Goal: Find specific page/section

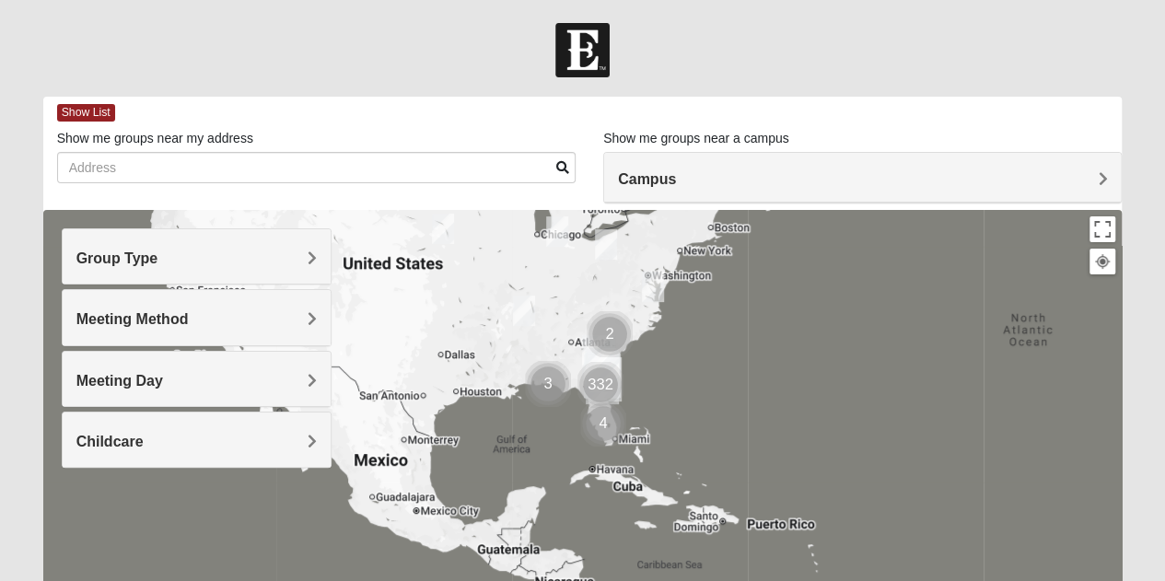
click at [801, 164] on div "Campus" at bounding box center [862, 178] width 517 height 50
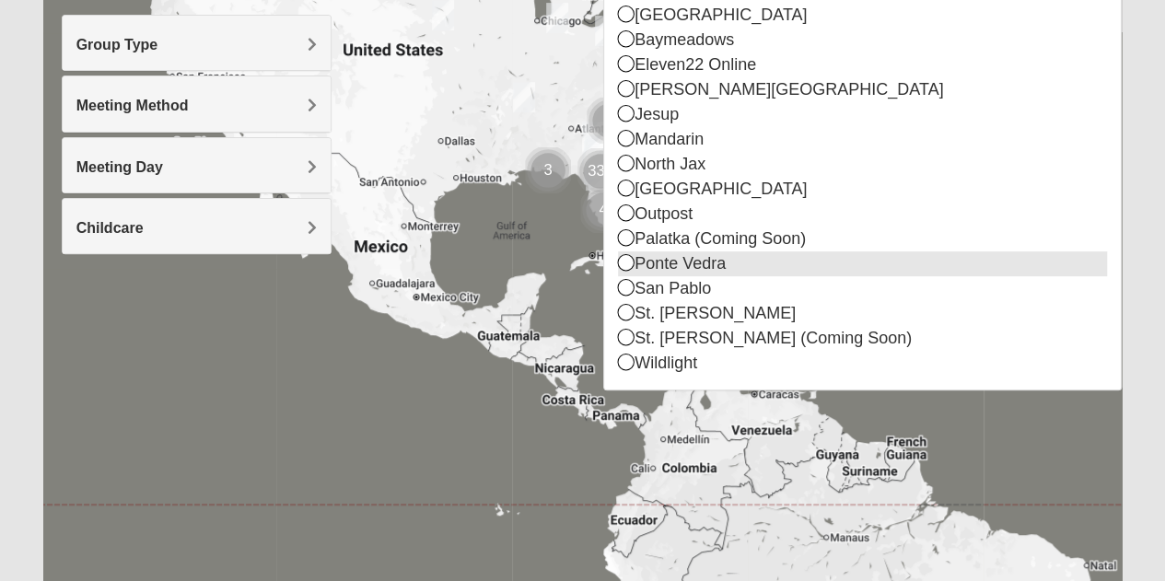
scroll to position [204, 0]
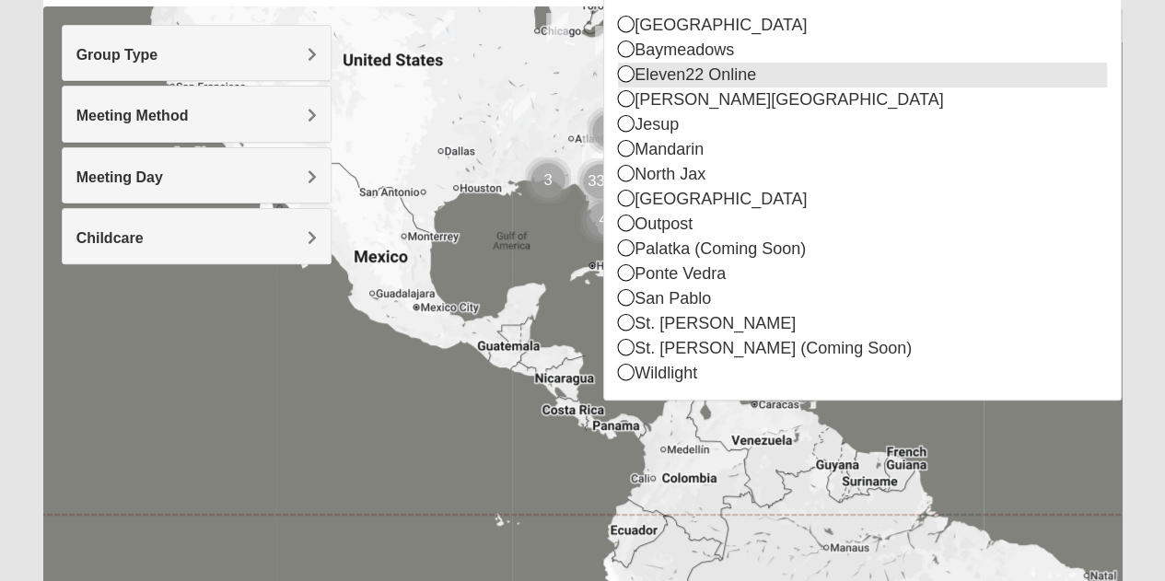
click at [626, 75] on icon at bounding box center [626, 73] width 17 height 17
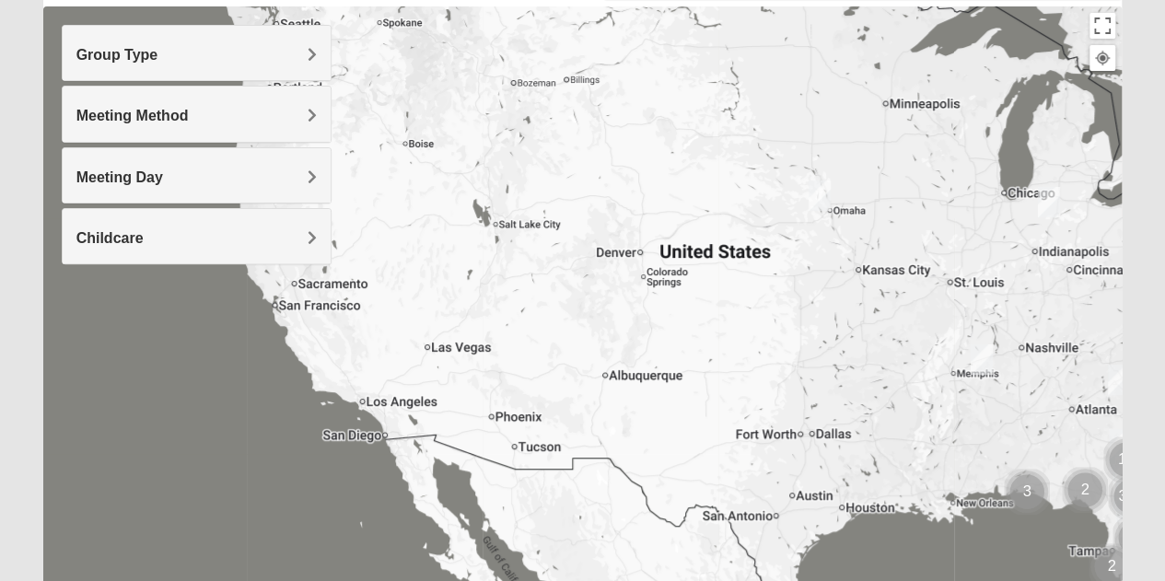
drag, startPoint x: 181, startPoint y: 333, endPoint x: 637, endPoint y: 351, distance: 456.4
click at [637, 351] on div at bounding box center [583, 374] width 1080 height 737
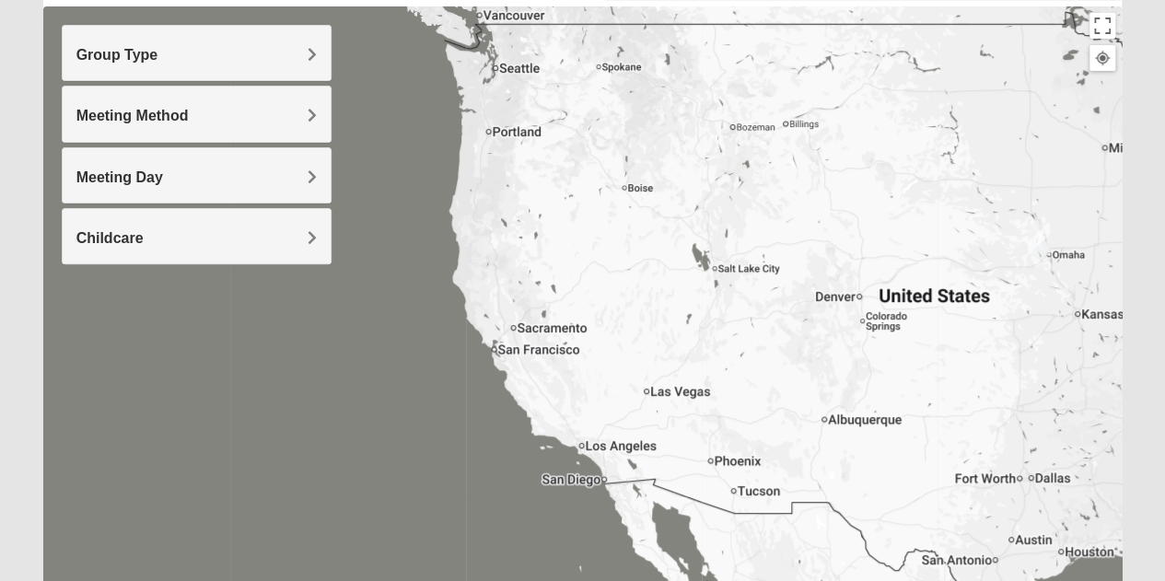
drag, startPoint x: 514, startPoint y: 279, endPoint x: 739, endPoint y: 323, distance: 229.1
click at [739, 323] on div at bounding box center [583, 374] width 1080 height 737
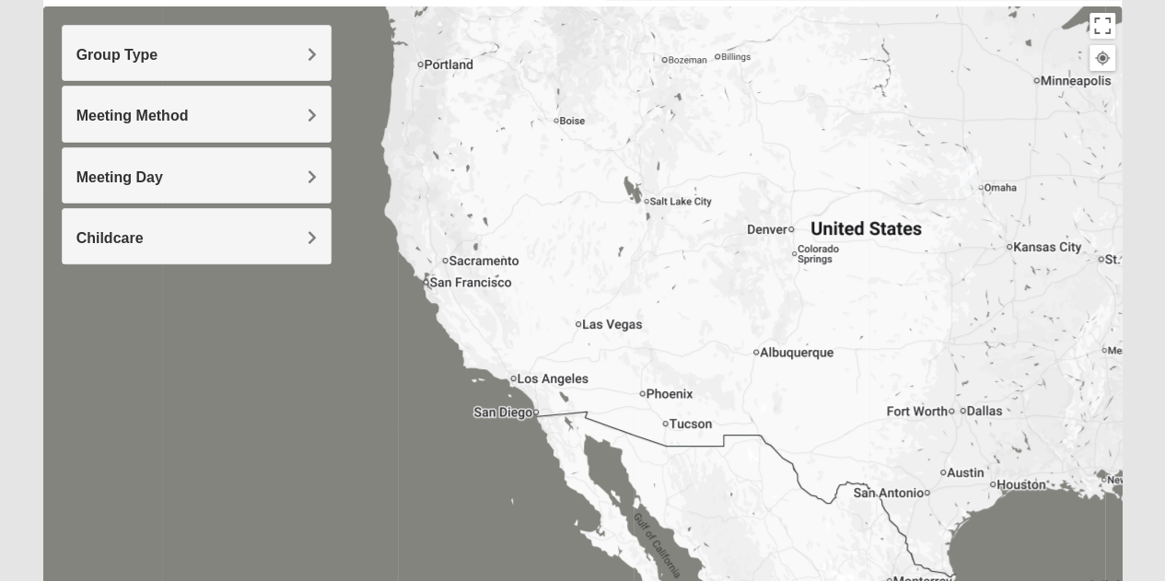
drag, startPoint x: 722, startPoint y: 359, endPoint x: 649, endPoint y: 288, distance: 102.3
click at [649, 288] on div at bounding box center [583, 374] width 1080 height 737
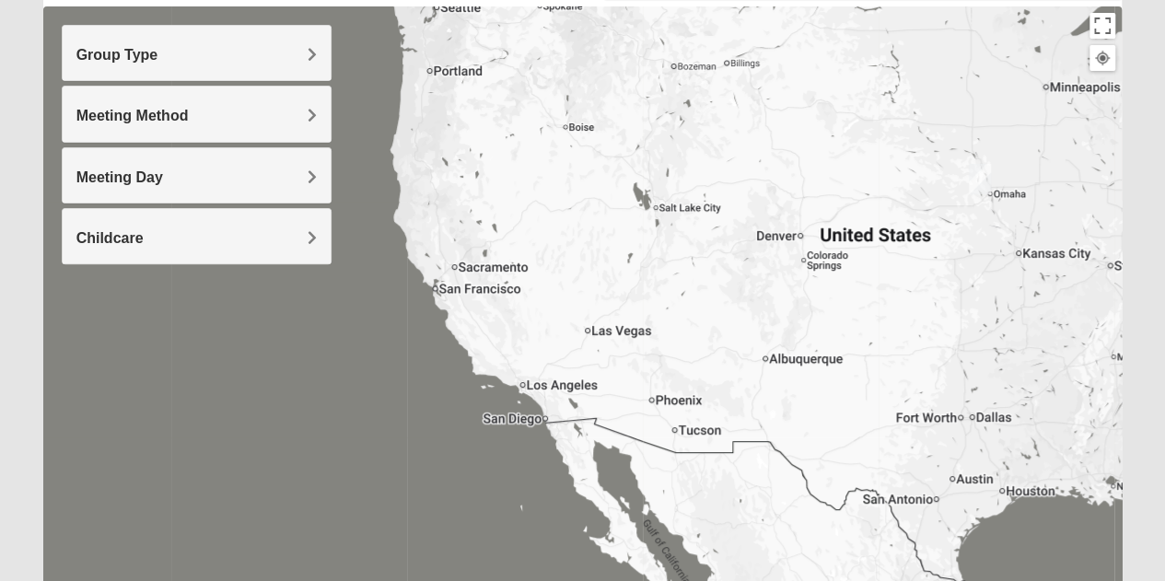
drag, startPoint x: 542, startPoint y: 243, endPoint x: 678, endPoint y: 352, distance: 174.4
click at [678, 352] on div at bounding box center [583, 374] width 1080 height 737
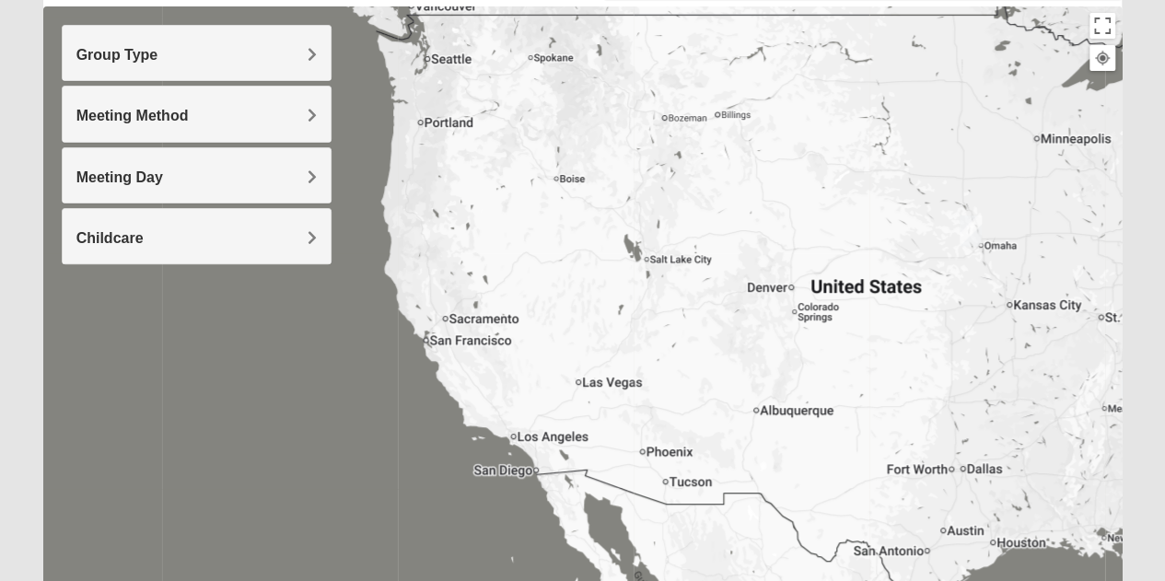
drag, startPoint x: 678, startPoint y: 352, endPoint x: 520, endPoint y: 304, distance: 165.5
click at [520, 304] on div at bounding box center [583, 374] width 1080 height 737
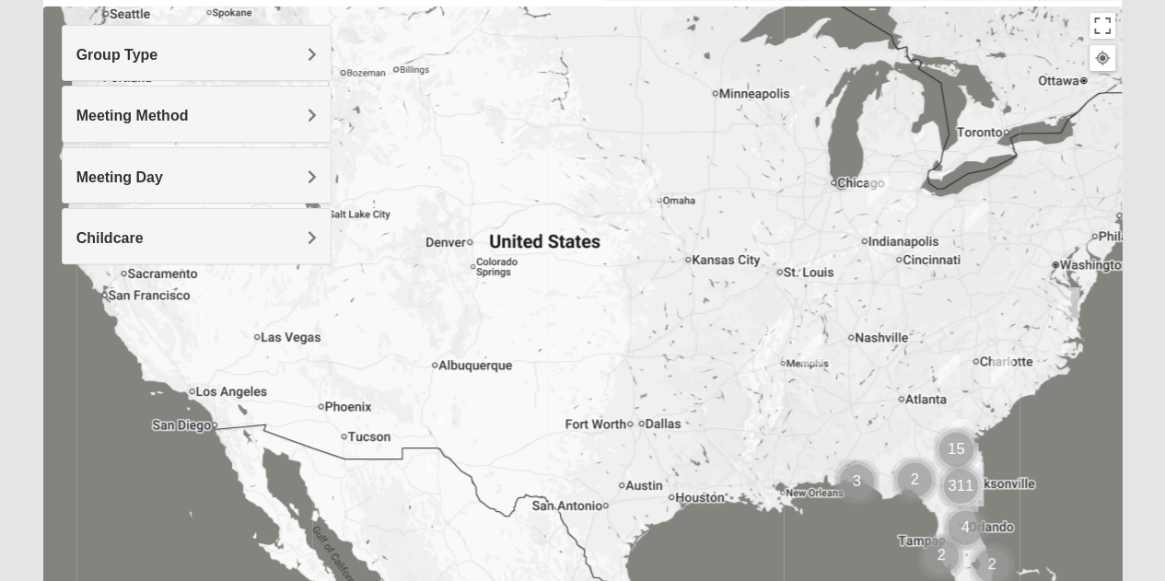
drag, startPoint x: 645, startPoint y: 253, endPoint x: 385, endPoint y: 228, distance: 261.1
click at [385, 228] on div at bounding box center [583, 374] width 1080 height 737
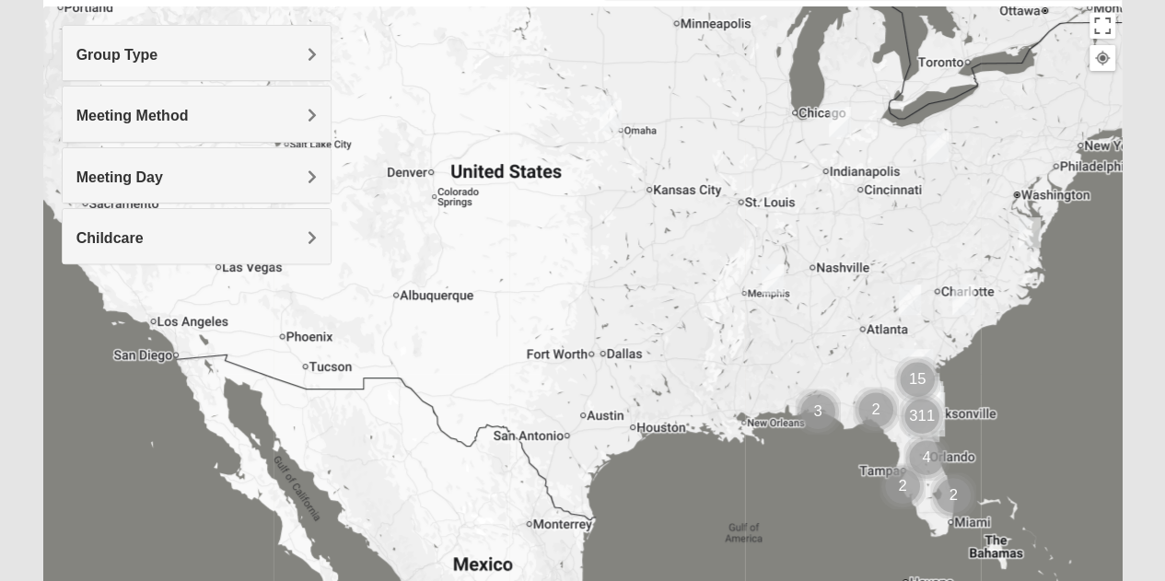
drag, startPoint x: 597, startPoint y: 344, endPoint x: 689, endPoint y: 298, distance: 102.6
click at [689, 298] on div at bounding box center [583, 374] width 1080 height 737
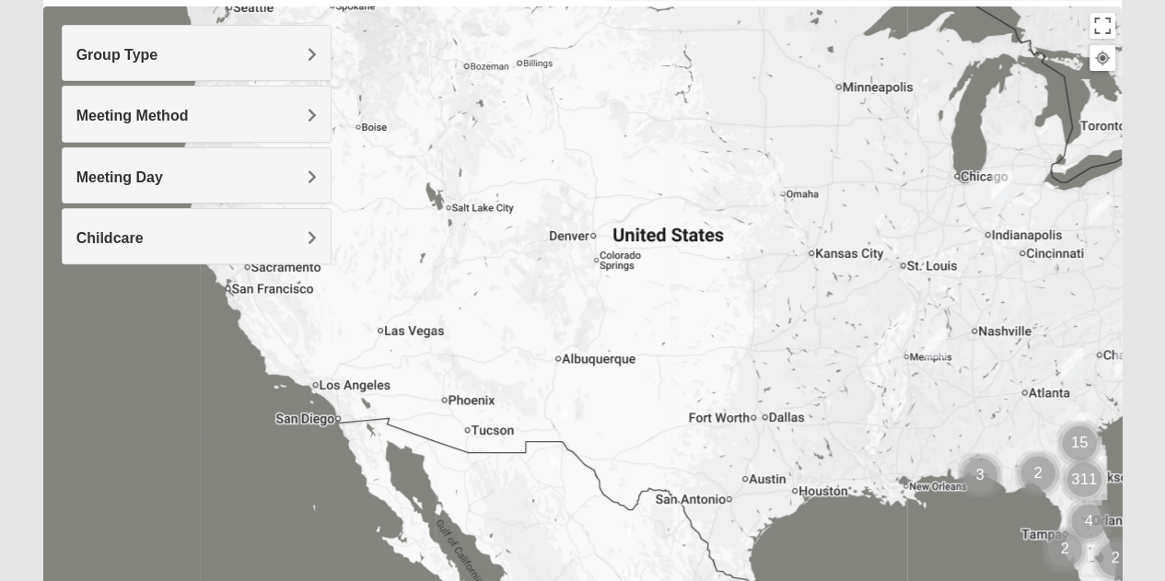
drag, startPoint x: 418, startPoint y: 287, endPoint x: 660, endPoint y: 344, distance: 247.8
click at [660, 344] on div at bounding box center [583, 374] width 1080 height 737
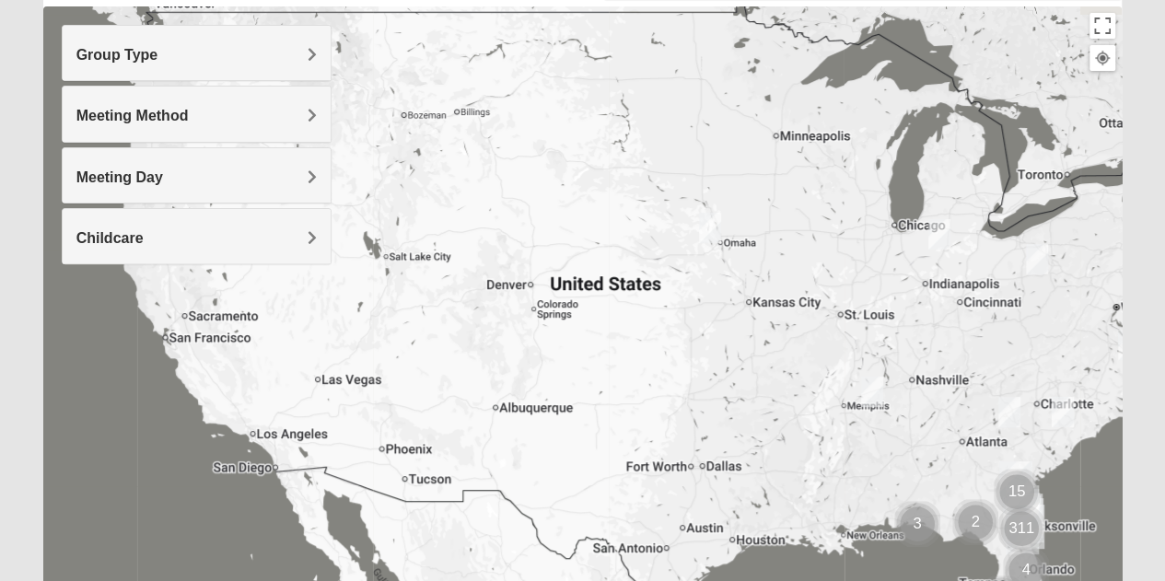
drag, startPoint x: 409, startPoint y: 278, endPoint x: 246, endPoint y: 290, distance: 163.5
click at [246, 290] on div at bounding box center [583, 374] width 1080 height 737
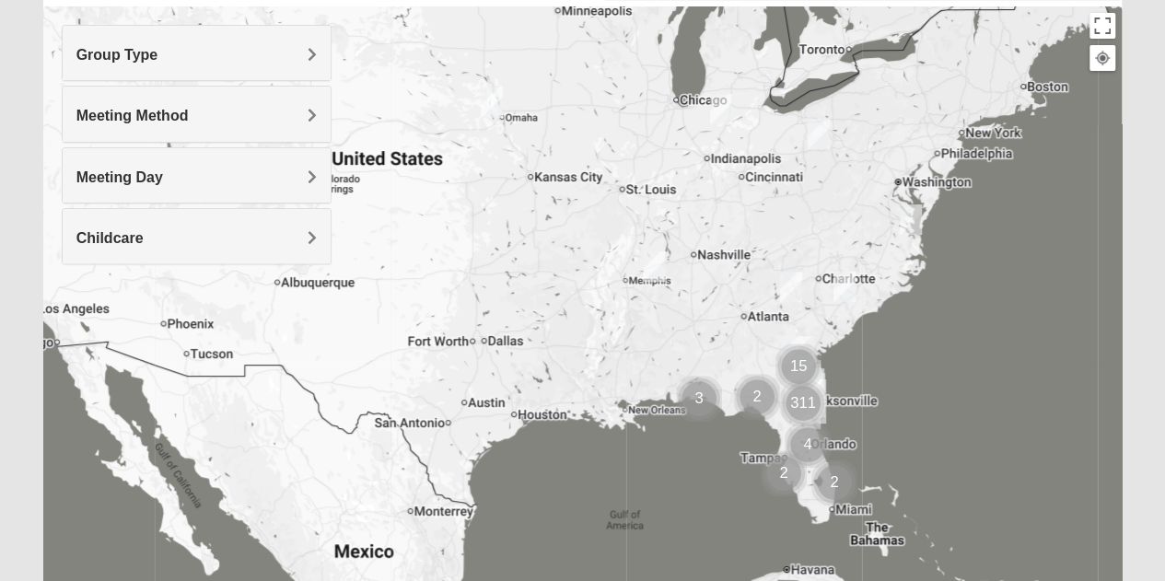
drag, startPoint x: 549, startPoint y: 307, endPoint x: 311, endPoint y: 205, distance: 258.7
click at [311, 205] on div "Group Type Mixed Group Men Only Women Only 1825 Meeting Method In Person Virtual" at bounding box center [583, 374] width 1080 height 737
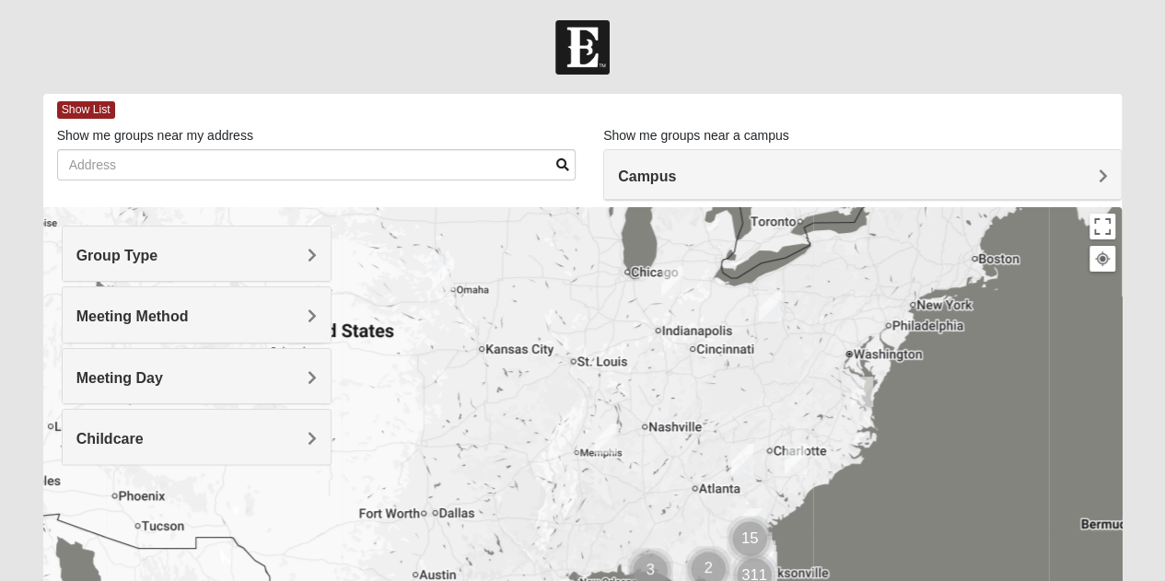
scroll to position [0, 0]
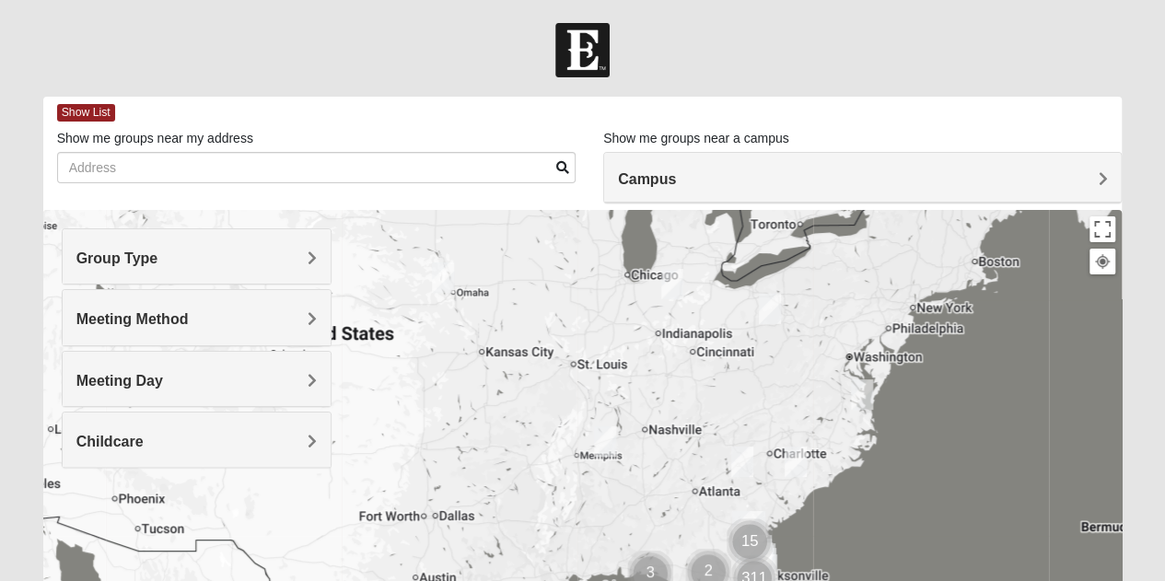
click at [895, 66] on div at bounding box center [582, 50] width 1165 height 54
